Goal: Task Accomplishment & Management: Complete application form

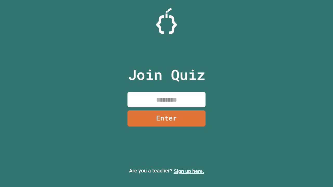
click at [189, 171] on link "Sign up here." at bounding box center [189, 171] width 30 height 6
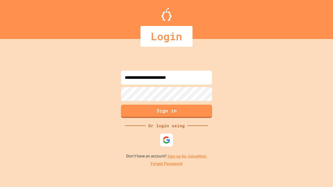
type input "**********"
